Goal: Task Accomplishment & Management: Manage account settings

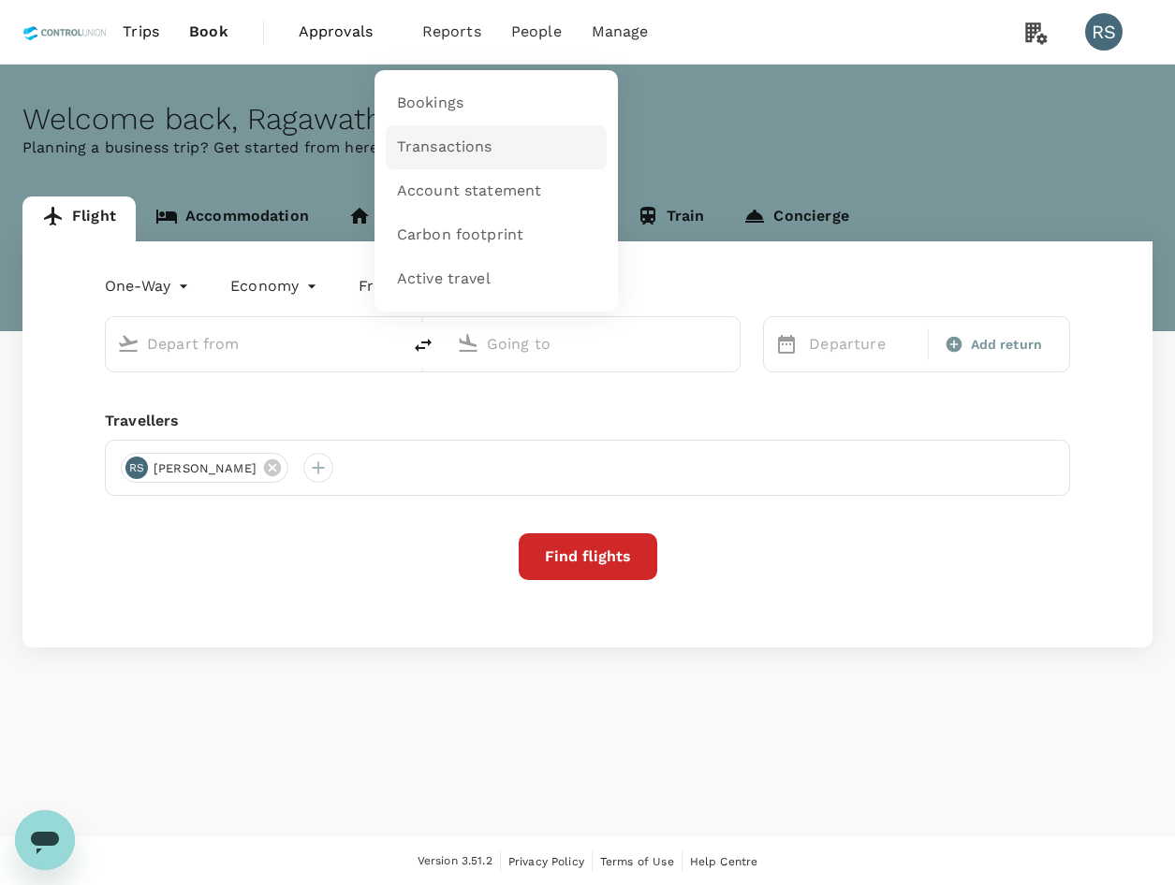
click at [494, 149] on link "Transactions" at bounding box center [496, 147] width 221 height 44
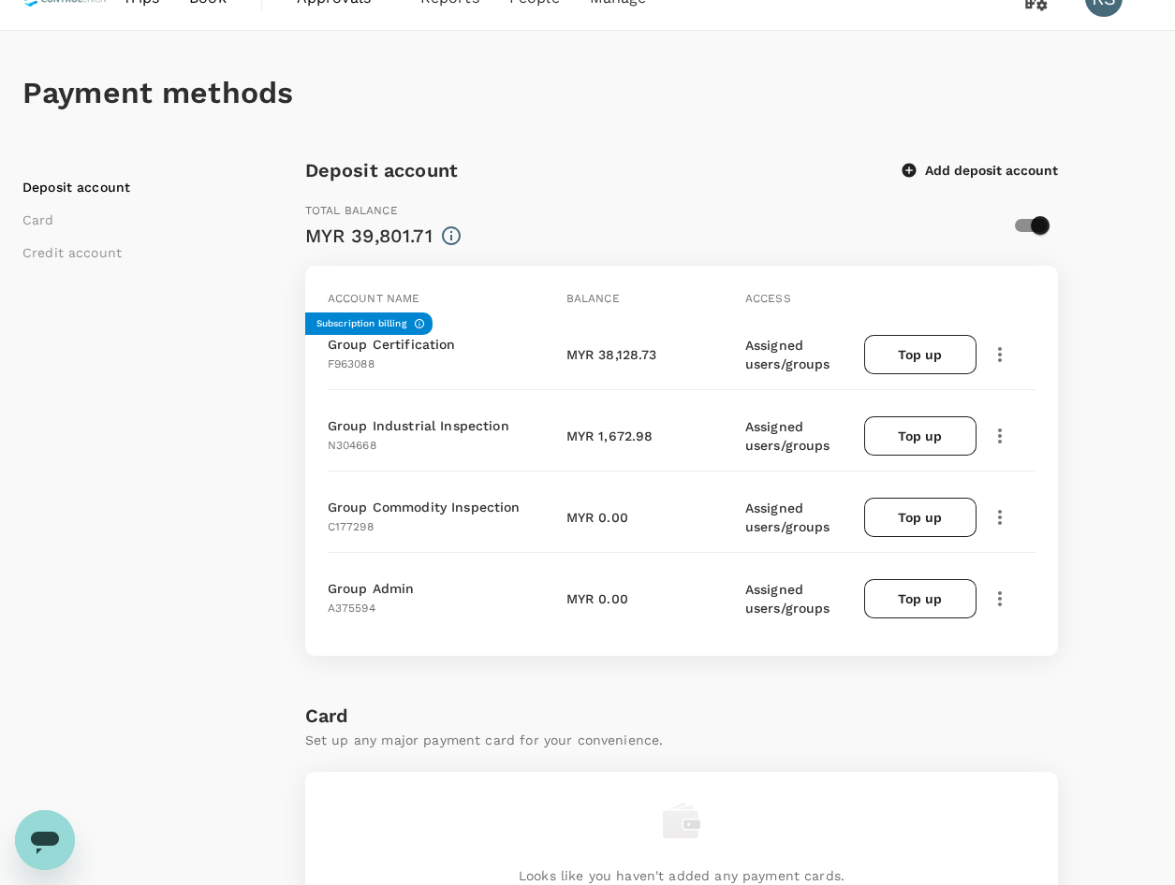
scroll to position [94, 0]
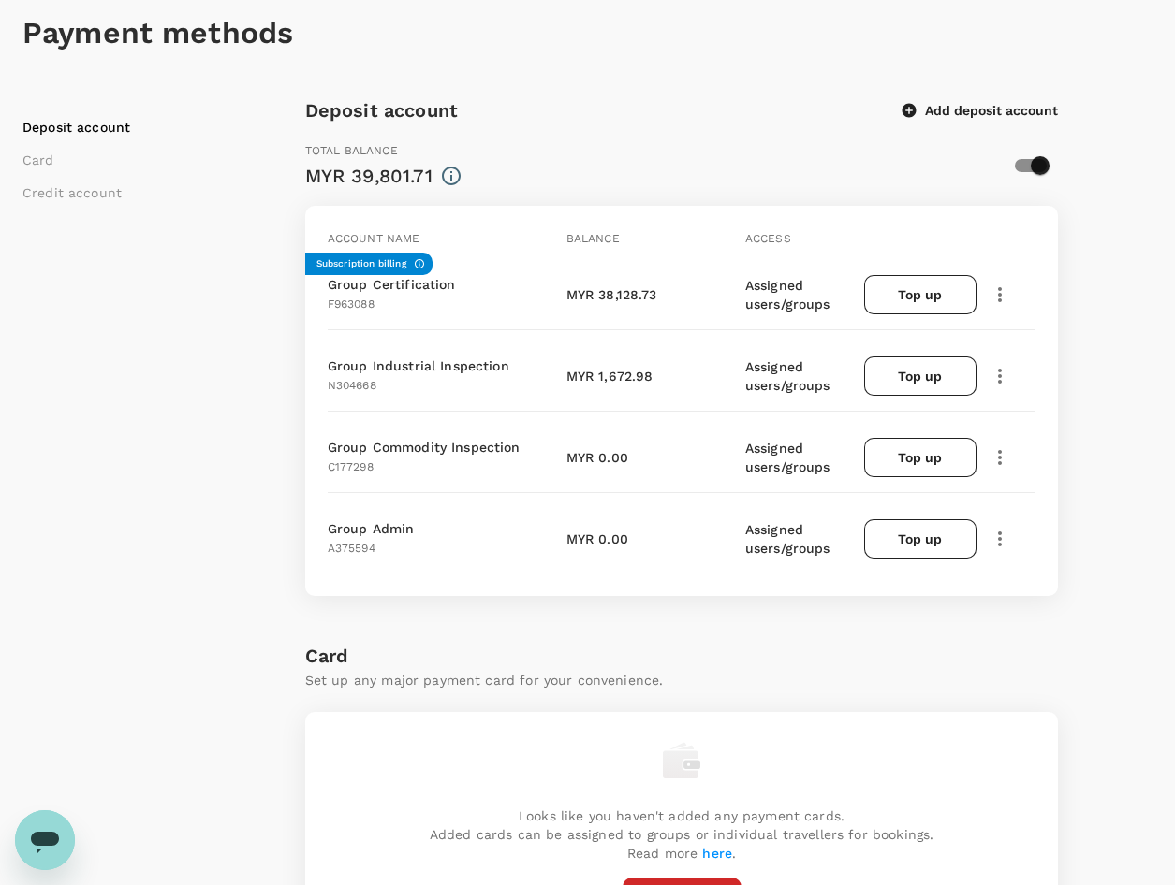
click at [1000, 305] on icon "button" at bounding box center [999, 295] width 22 height 22
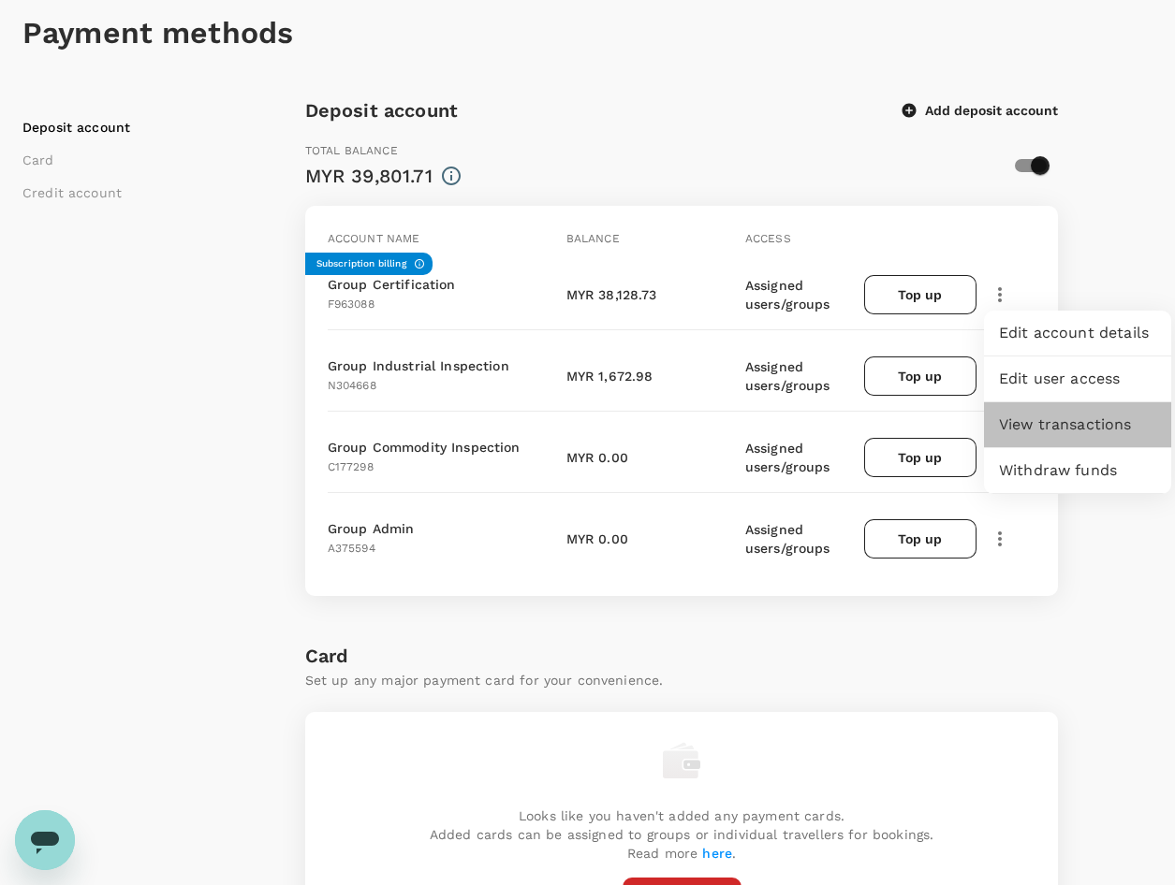
click at [1076, 426] on span "View transactions" at bounding box center [1077, 425] width 157 height 22
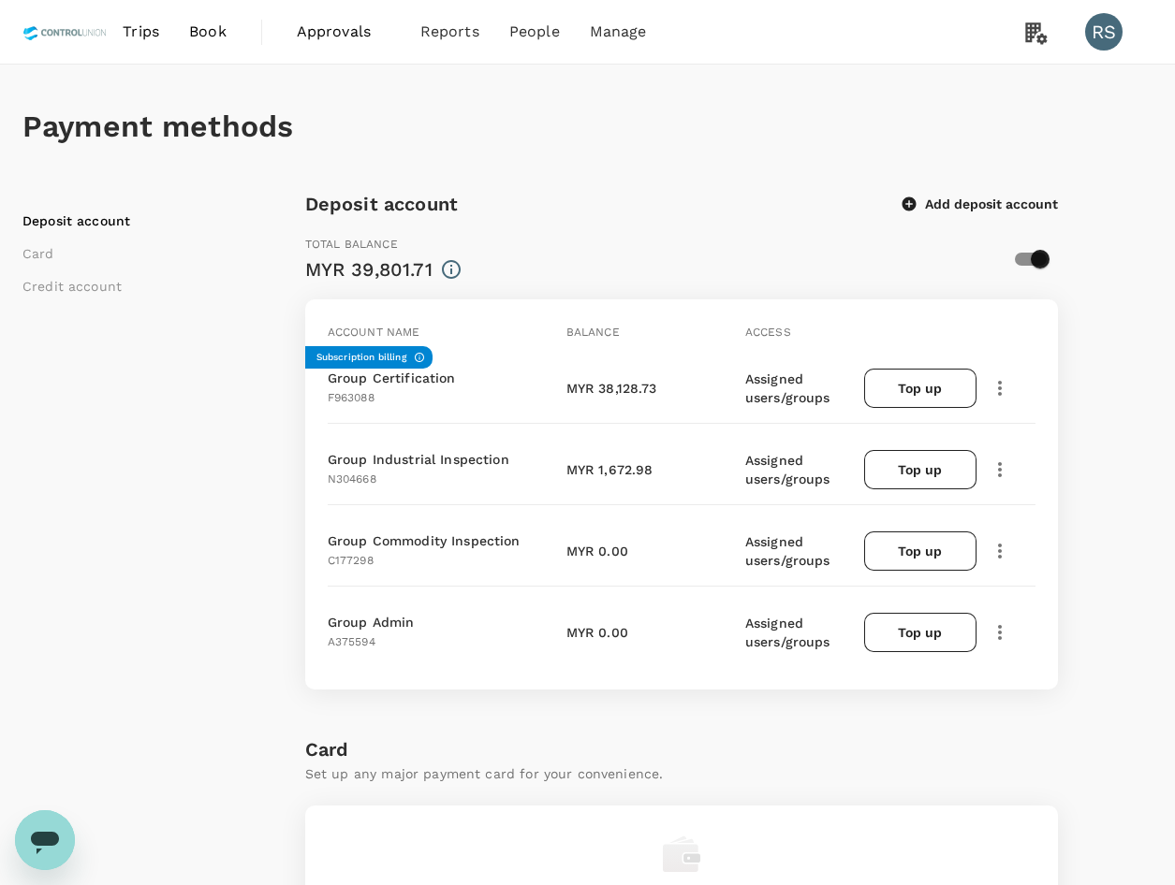
click at [994, 374] on button "button" at bounding box center [1000, 388] width 32 height 32
drag, startPoint x: 1085, startPoint y: 520, endPoint x: 1044, endPoint y: 520, distance: 40.2
click at [1044, 520] on span "View transactions" at bounding box center [1077, 518] width 157 height 22
click at [650, 367] on div "Subscription billing Group Certification F963088 MYR 37,171.82 Assigned users/g…" at bounding box center [678, 379] width 716 height 88
click at [1004, 389] on icon "button" at bounding box center [999, 388] width 22 height 22
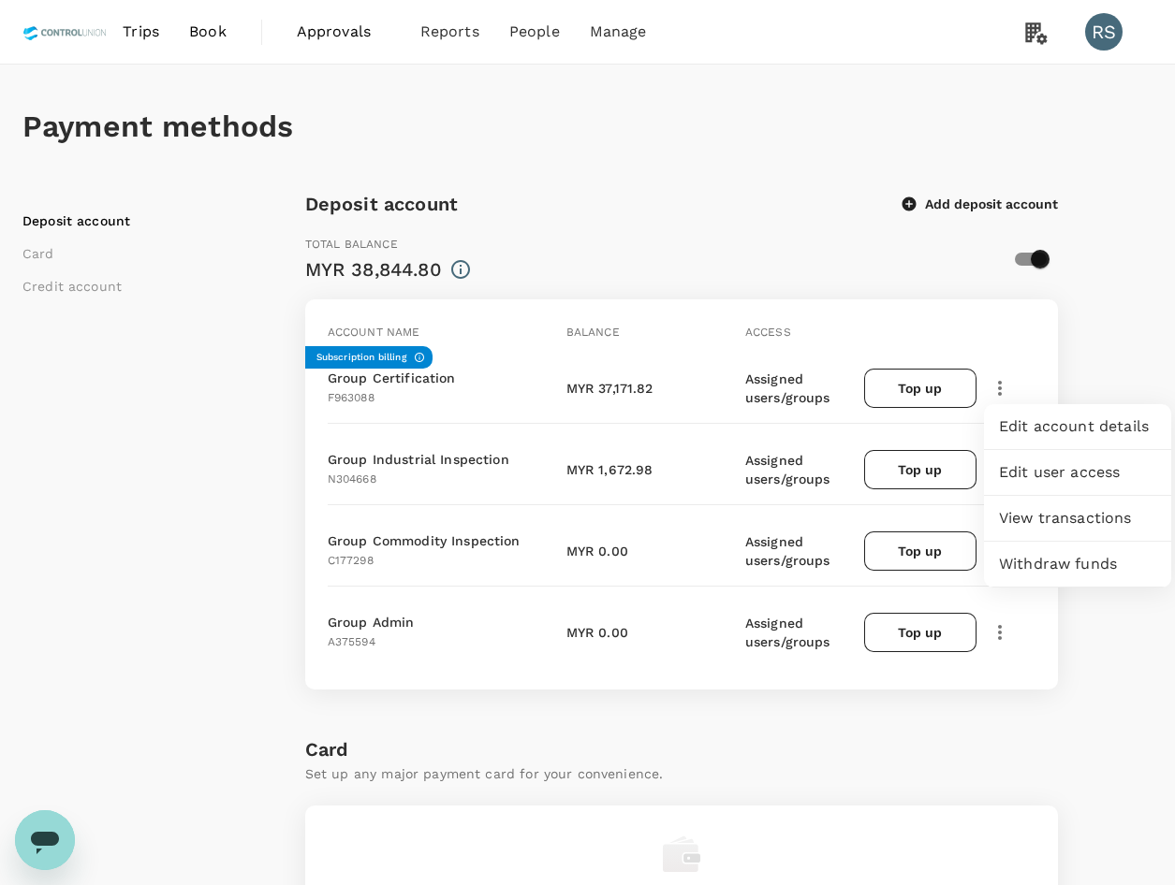
click at [1044, 513] on span "View transactions" at bounding box center [1077, 518] width 157 height 22
click at [667, 407] on div "Subscription billing Group Certification F963088 MYR 37,171.82 Assigned users/g…" at bounding box center [678, 379] width 716 height 88
click at [1001, 376] on button "button" at bounding box center [1000, 388] width 32 height 32
click at [1071, 510] on span "View transactions" at bounding box center [1077, 518] width 157 height 22
